Goal: Find specific page/section: Find specific page/section

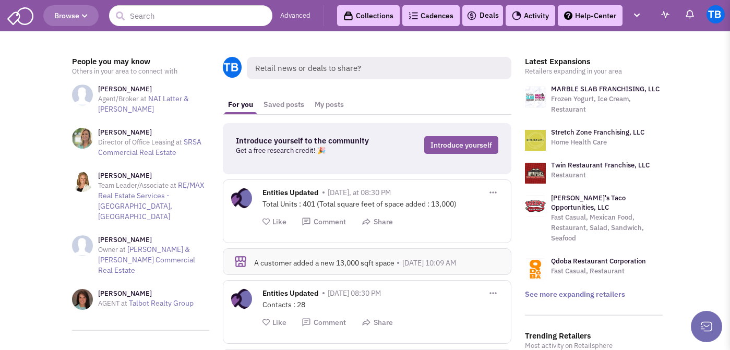
click at [297, 16] on link "Advanced" at bounding box center [295, 16] width 30 height 10
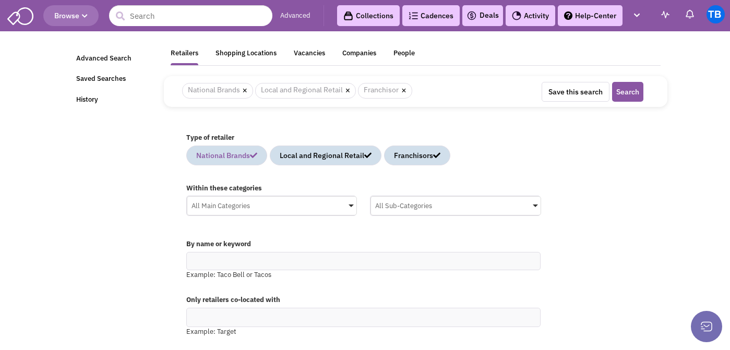
click at [257, 154] on icon at bounding box center [253, 155] width 7 height 7
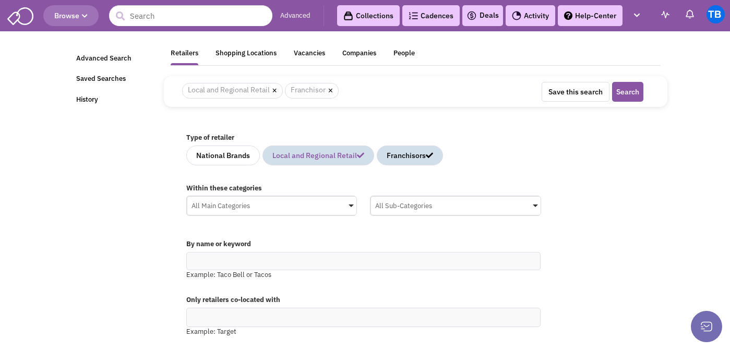
click at [364, 155] on icon at bounding box center [360, 155] width 7 height 7
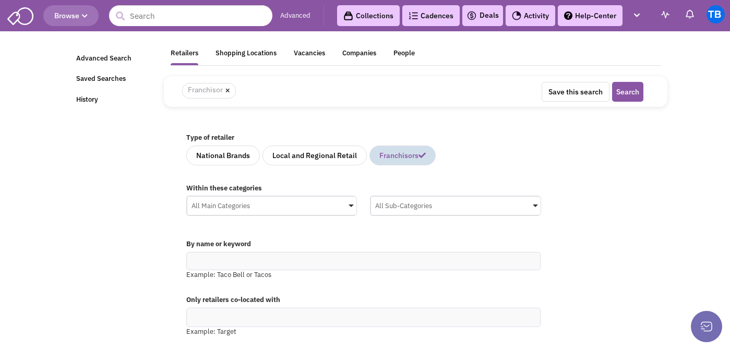
click at [426, 154] on icon at bounding box center [421, 155] width 7 height 7
click at [282, 205] on div "All Main Categories" at bounding box center [271, 205] width 169 height 16
click at [0, 0] on input "All Main Categories No results found Main Category Select All Auto Beauty Healt…" at bounding box center [0, 0] width 0 height 0
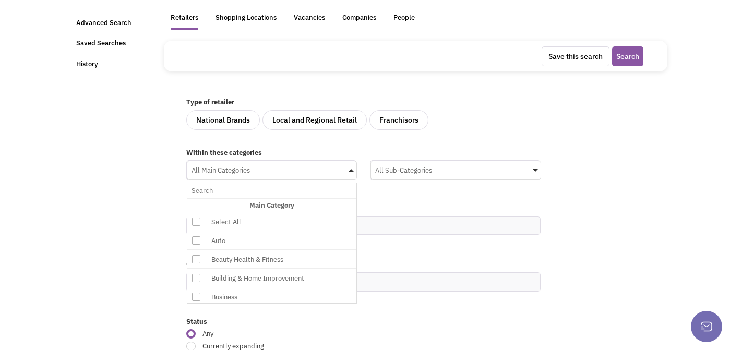
scroll to position [29, 0]
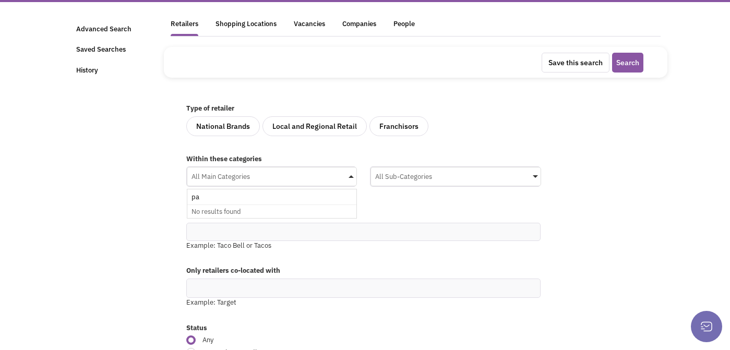
type input "p"
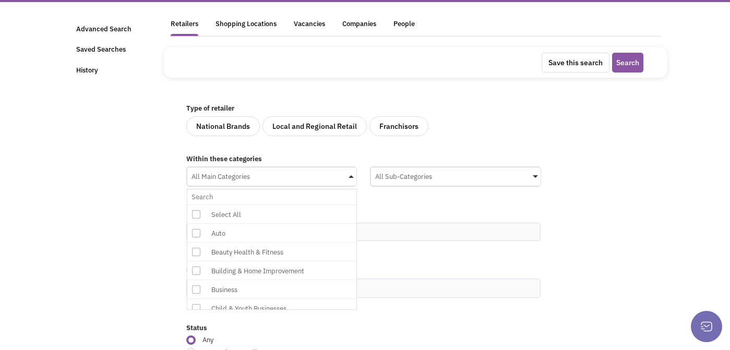
click at [411, 171] on div "All Sub-Categories" at bounding box center [455, 175] width 169 height 16
click at [0, 0] on input "All Sub-Categories No results found Sub Category Select All Auto Collision & Bo…" at bounding box center [0, 0] width 0 height 0
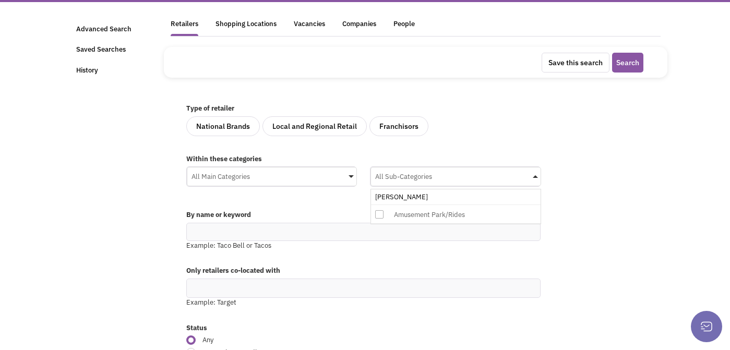
scroll to position [0, 0]
type input "p"
type input "l"
type input "v"
click at [600, 226] on div "By name or keyword Example: Taco Bell or Tacos" at bounding box center [415, 233] width 472 height 56
